Goal: Find specific page/section: Find specific page/section

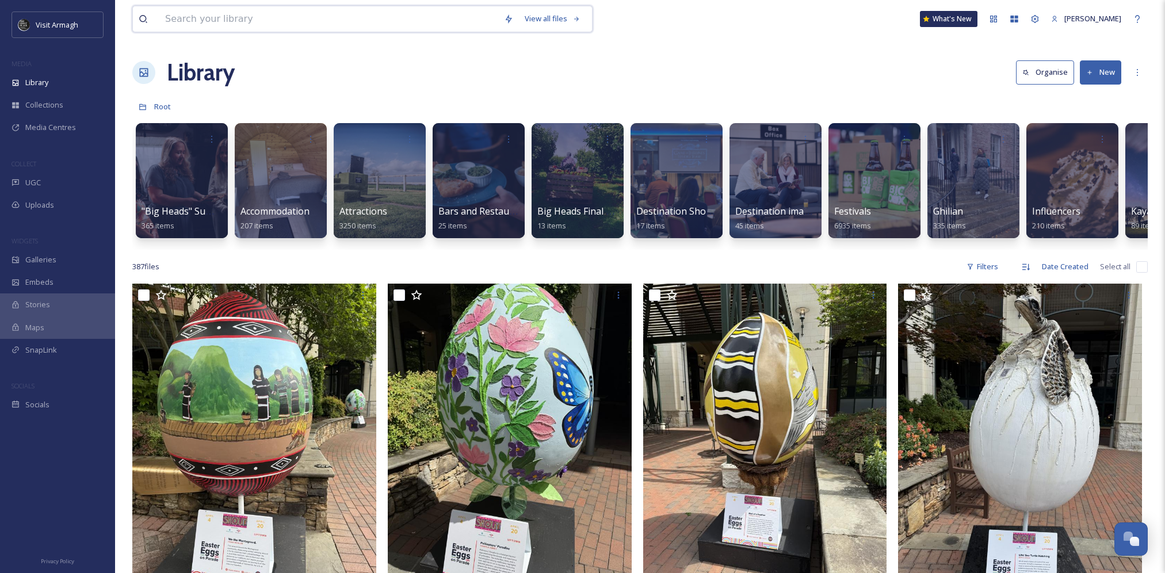
click at [235, 30] on input at bounding box center [328, 18] width 339 height 25
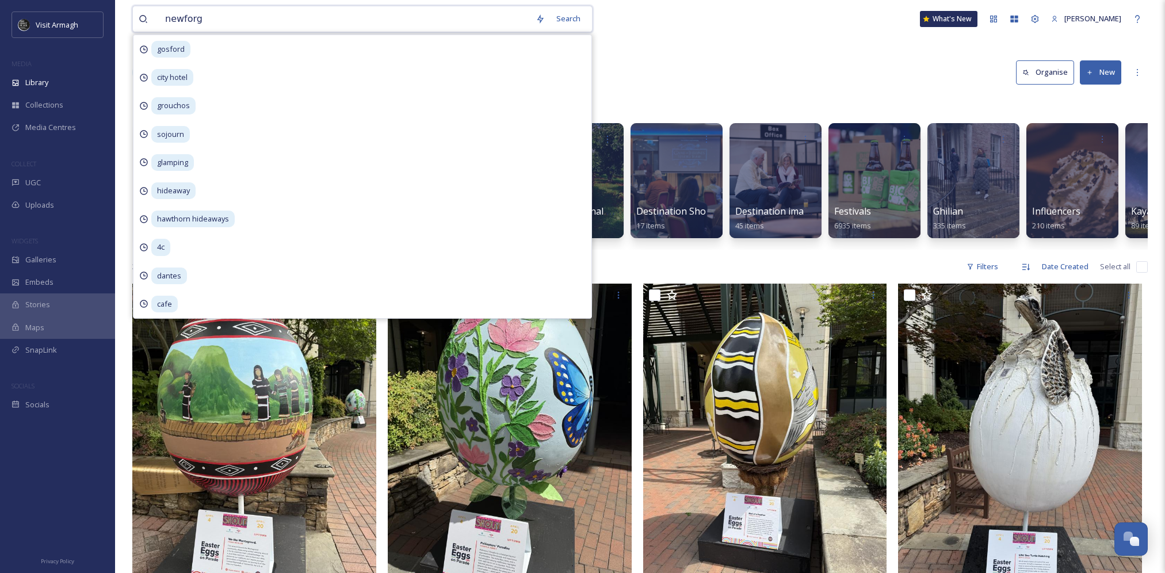
type input "newforge"
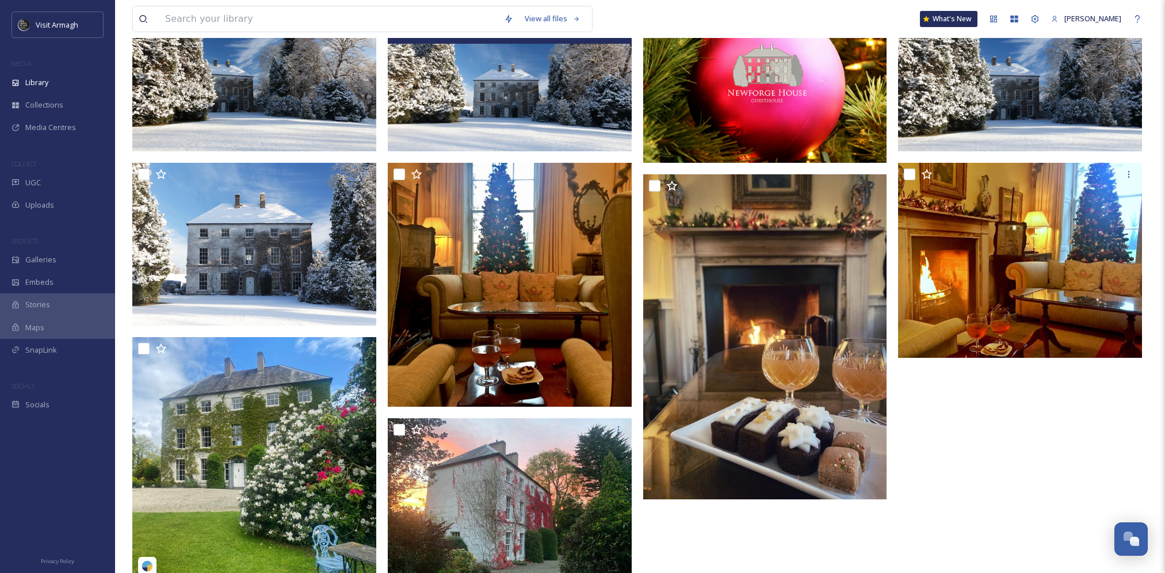
scroll to position [321, 0]
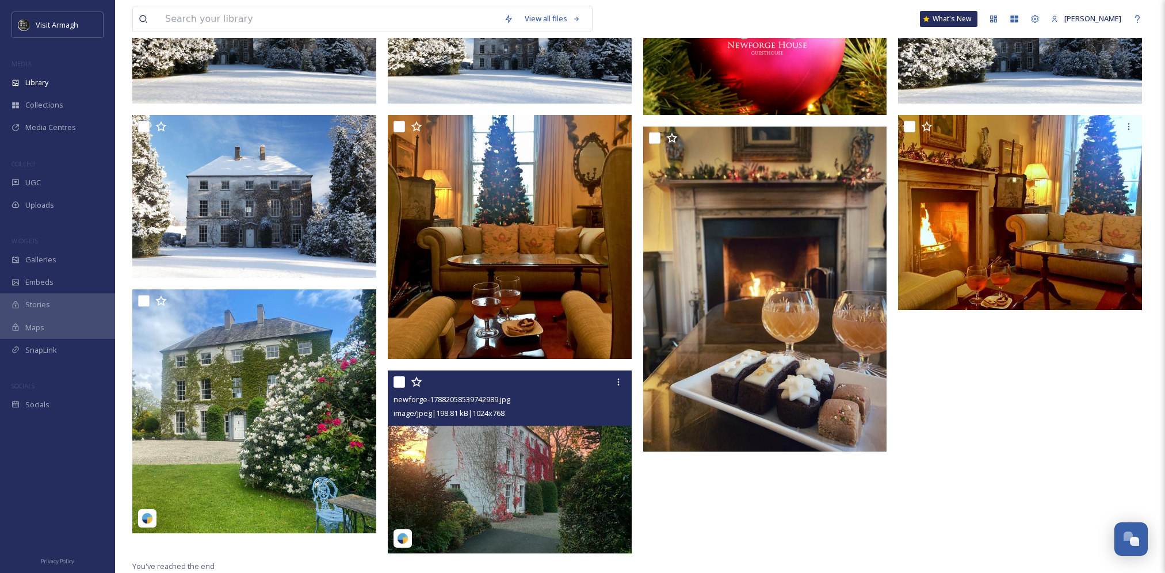
click at [474, 464] on img at bounding box center [510, 462] width 244 height 183
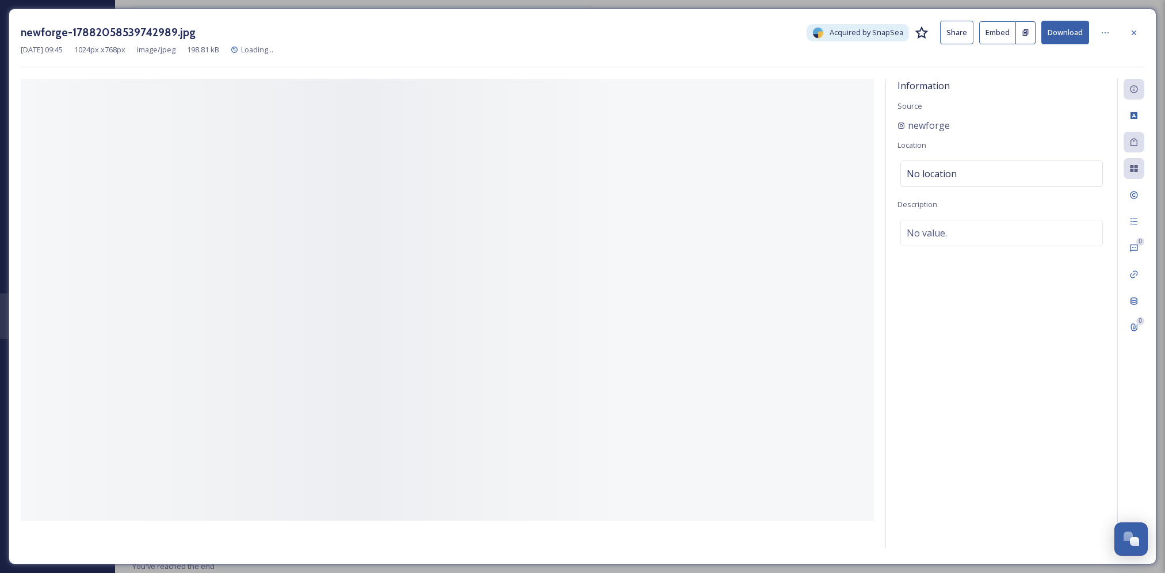
scroll to position [301, 0]
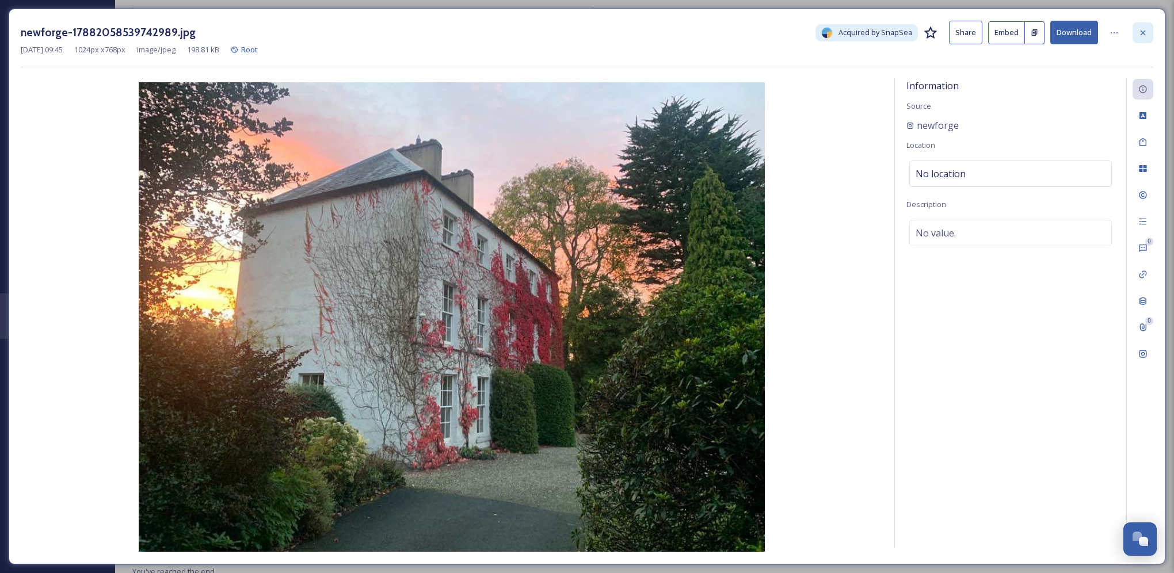
click at [1140, 34] on icon at bounding box center [1142, 32] width 9 height 9
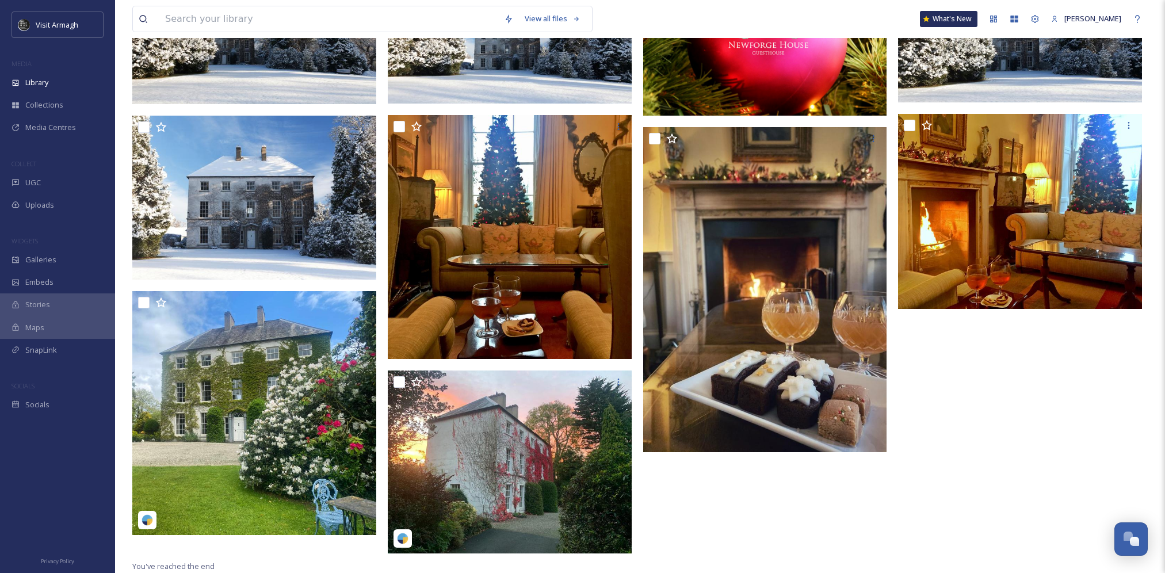
scroll to position [35, 0]
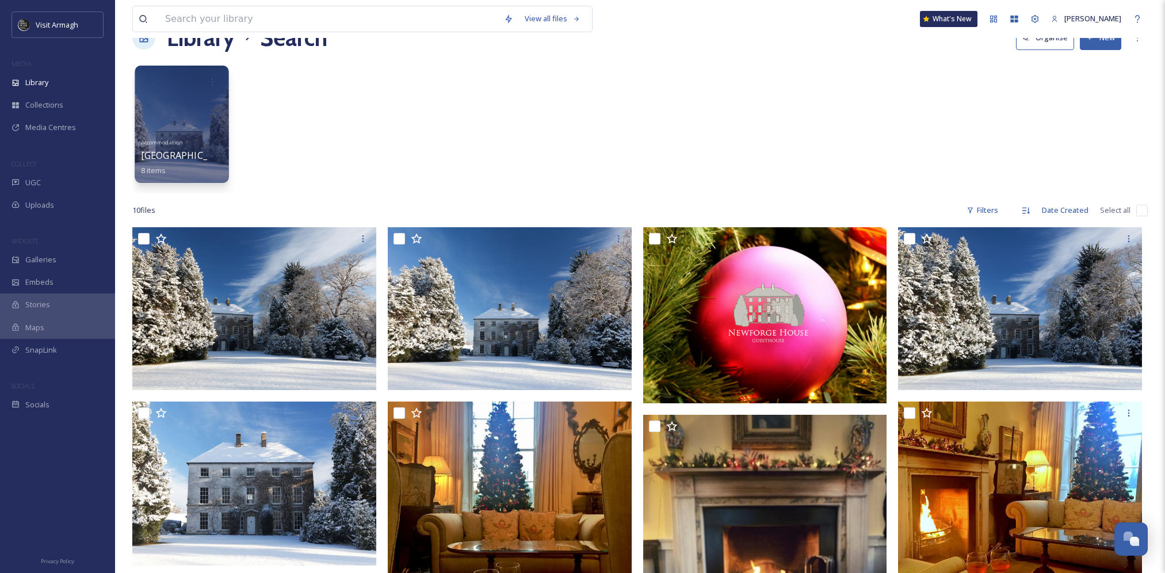
click at [223, 82] on div at bounding box center [182, 124] width 94 height 117
